Goal: Information Seeking & Learning: Learn about a topic

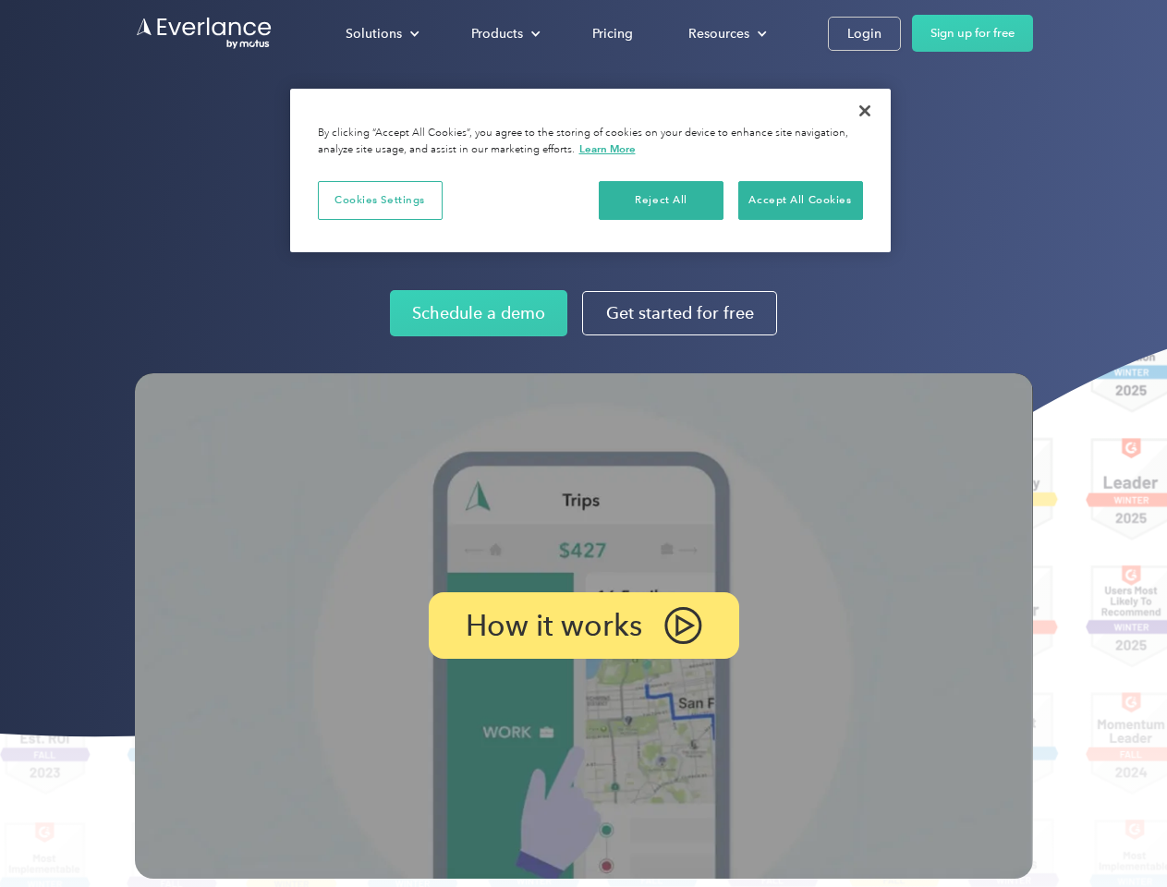
click at [583, 444] on img at bounding box center [584, 625] width 898 height 505
click at [382, 33] on div "Solutions" at bounding box center [374, 33] width 56 height 23
click at [504, 33] on div "Products" at bounding box center [497, 33] width 52 height 23
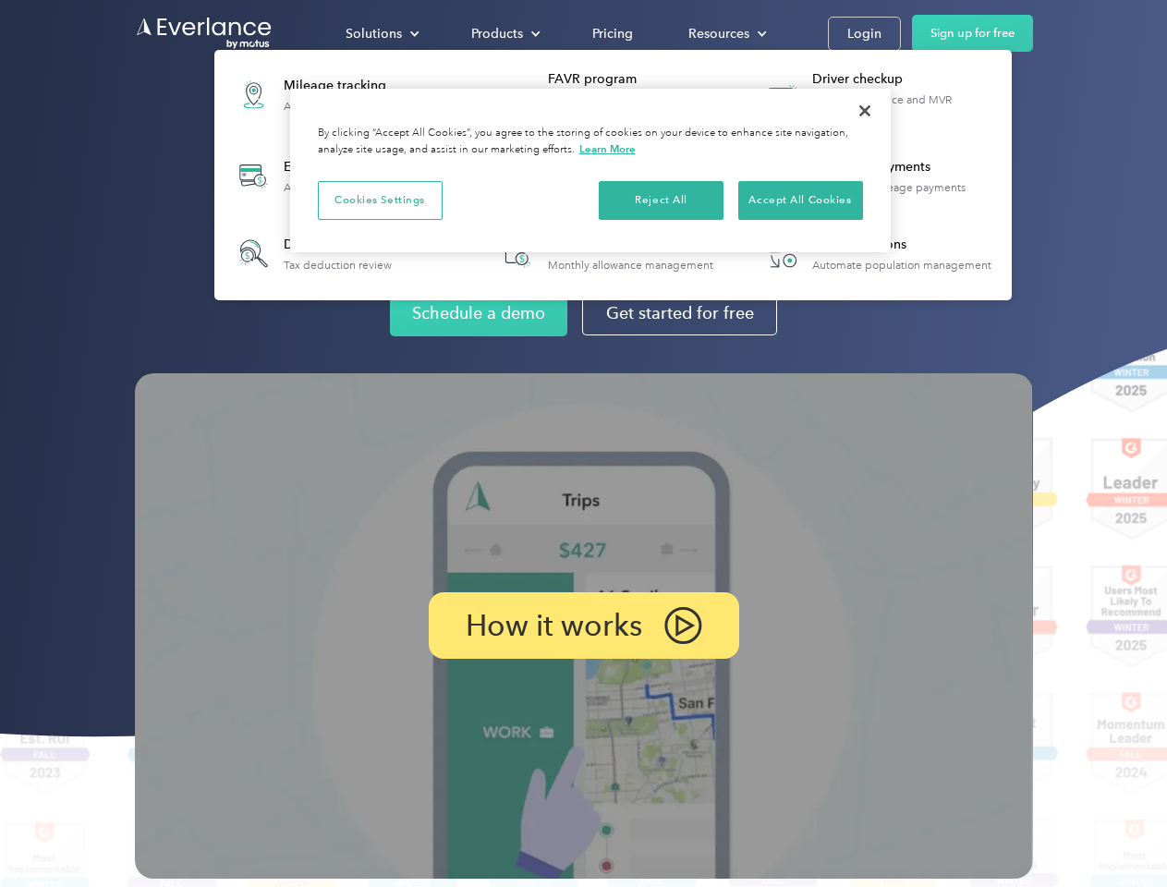
click at [725, 33] on div "Resources" at bounding box center [718, 33] width 61 height 23
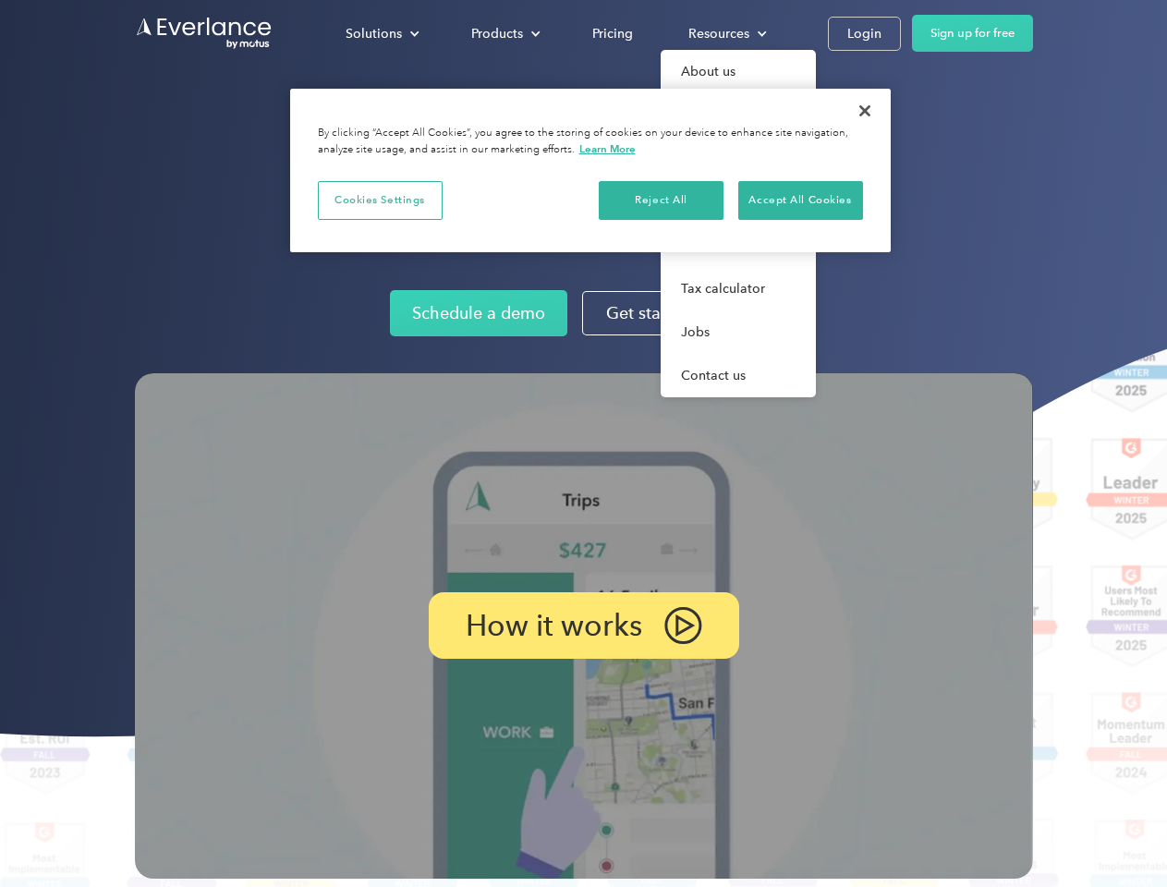
click at [583, 626] on p "How it works" at bounding box center [554, 625] width 176 height 22
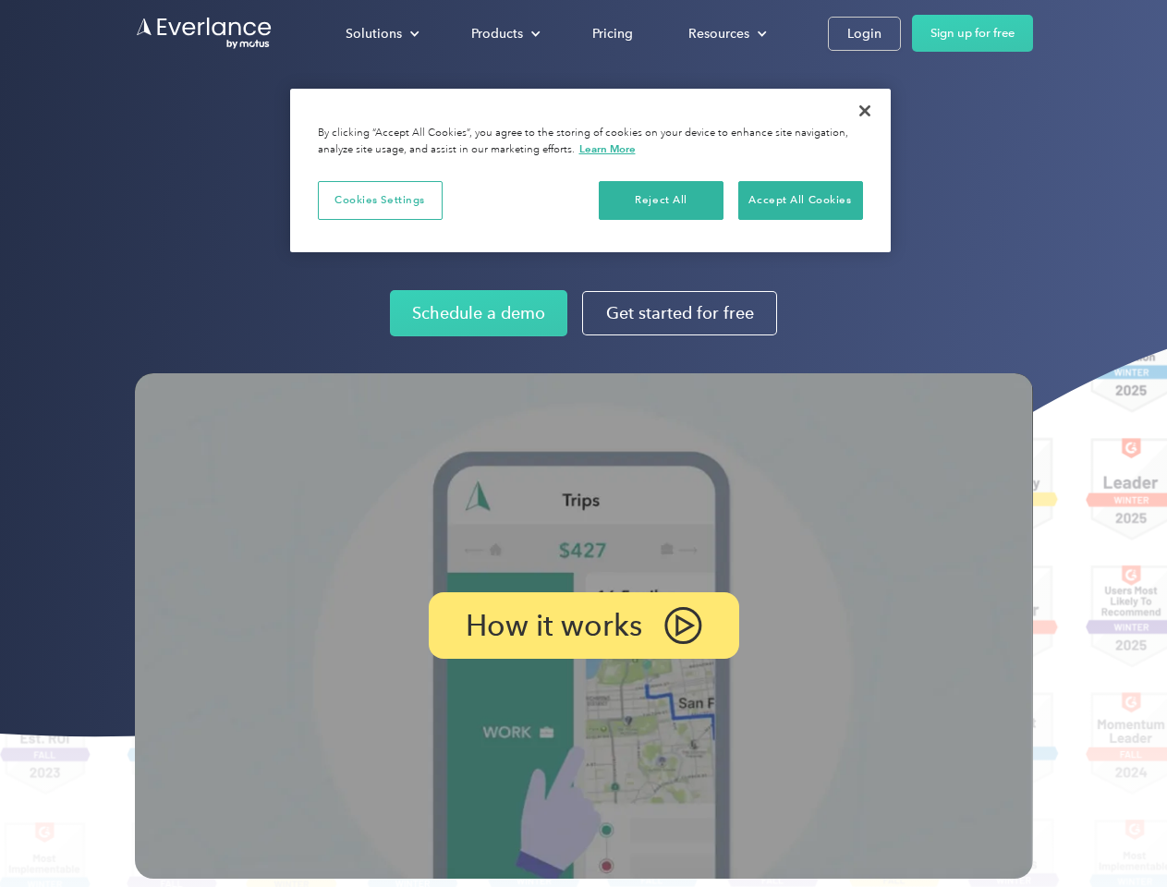
click at [380, 200] on button "Cookies Settings" at bounding box center [380, 200] width 125 height 39
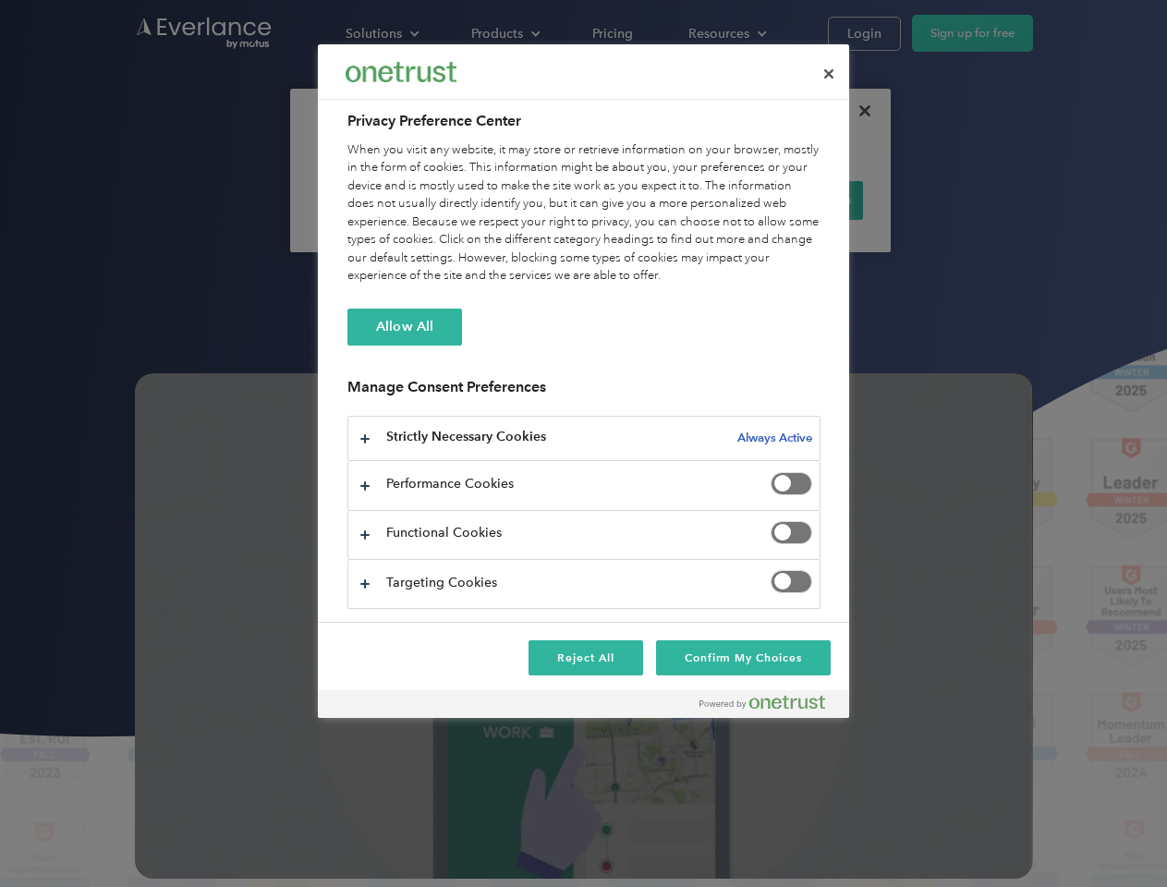
click at [662, 200] on div "When you visit any website, it may store or retrieve information on your browse…" at bounding box center [583, 213] width 473 height 144
click at [800, 200] on div "When you visit any website, it may store or retrieve information on your browse…" at bounding box center [583, 213] width 473 height 144
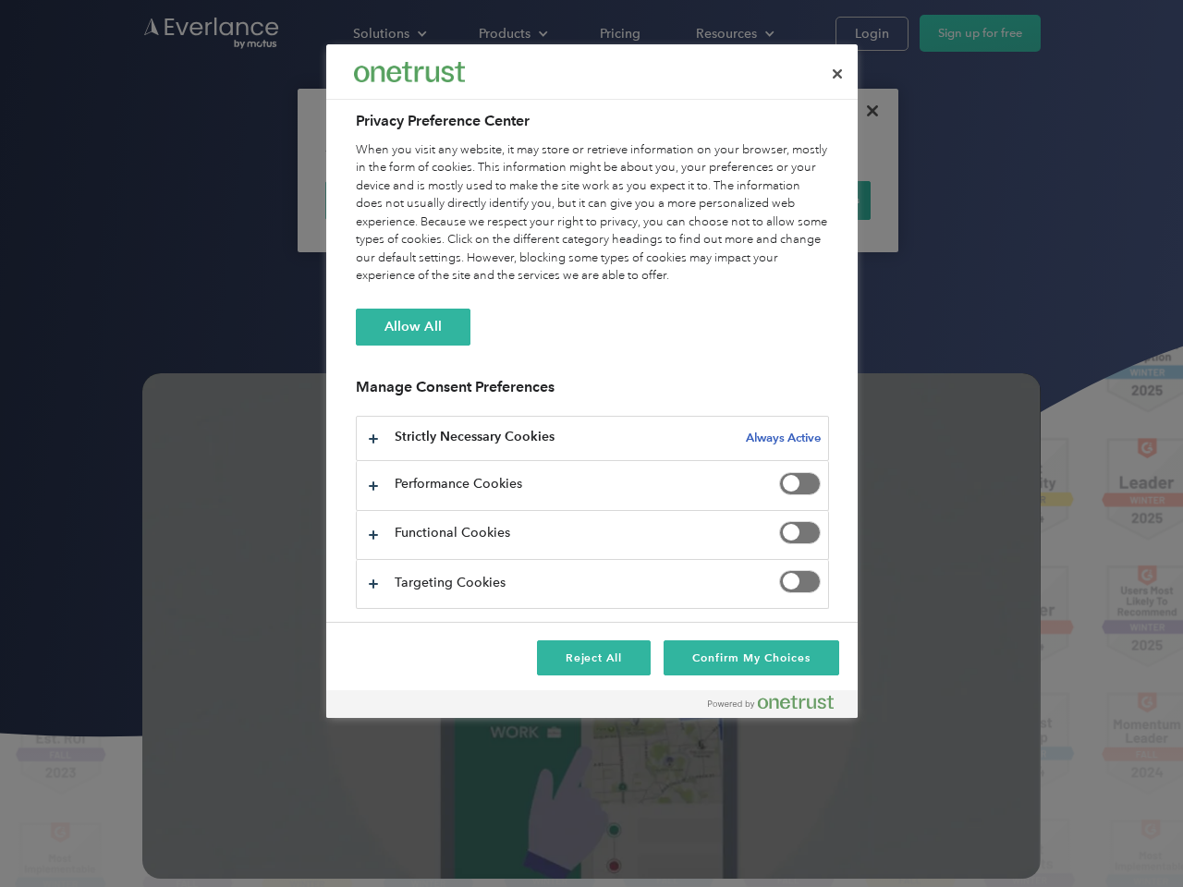
click at [865, 111] on div at bounding box center [591, 443] width 1183 height 887
